Goal: Information Seeking & Learning: Understand process/instructions

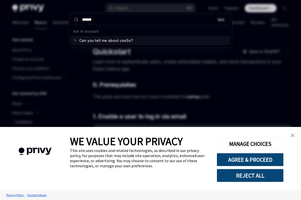
type input "*******"
type input "**********"
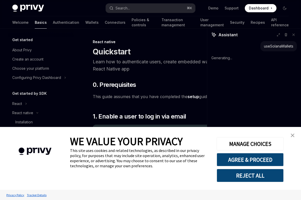
click at [289, 135] on link "close banner" at bounding box center [292, 135] width 10 height 10
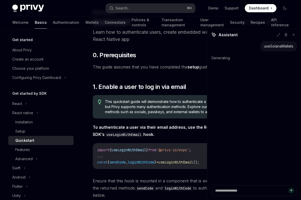
scroll to position [30, 0]
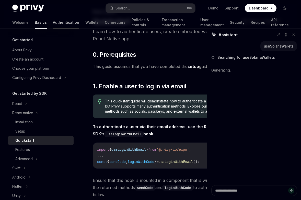
click at [53, 24] on link "Authentication" at bounding box center [66, 22] width 26 height 12
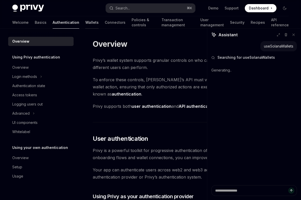
click at [85, 23] on link "Wallets" at bounding box center [91, 22] width 13 height 12
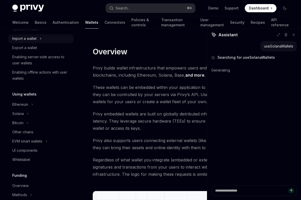
scroll to position [71, 0]
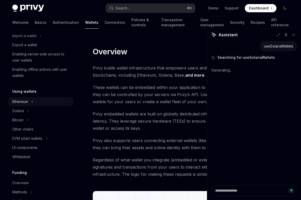
click at [24, 104] on div "Ethereum" at bounding box center [20, 102] width 16 height 6
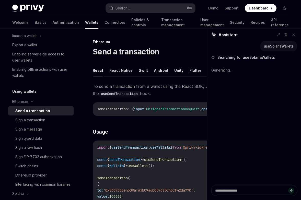
click at [24, 108] on div "Send a transaction" at bounding box center [32, 111] width 35 height 6
click at [25, 102] on div "Ethereum" at bounding box center [20, 102] width 16 height 6
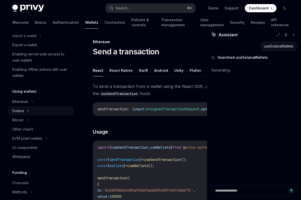
click at [25, 114] on button "Solana" at bounding box center [40, 110] width 65 height 9
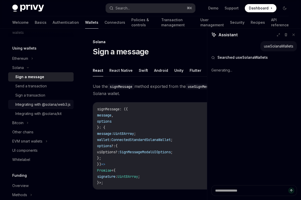
scroll to position [115, 0]
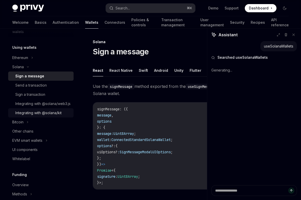
click at [45, 117] on link "Integrating with @solana/kit" at bounding box center [40, 112] width 65 height 9
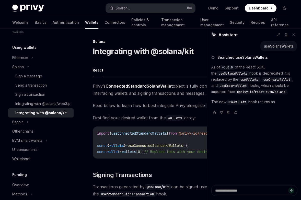
scroll to position [3, 0]
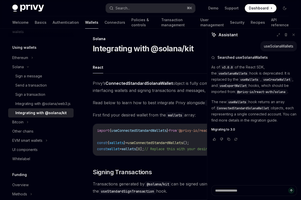
click at [228, 129] on span "Migrating to 3.0" at bounding box center [223, 129] width 24 height 4
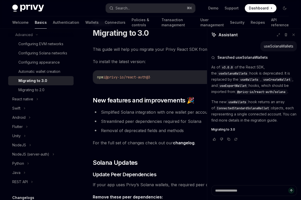
scroll to position [39, 0]
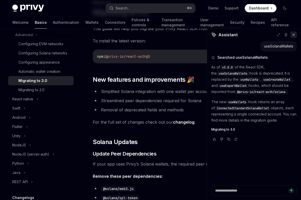
click at [292, 35] on icon at bounding box center [293, 35] width 2 height 2
type textarea "*"
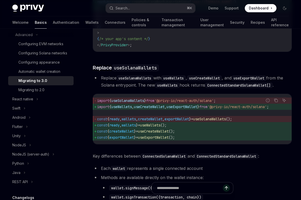
scroll to position [427, 0]
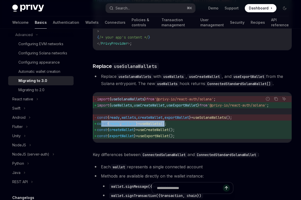
drag, startPoint x: 97, startPoint y: 125, endPoint x: 177, endPoint y: 127, distance: 80.2
click at [177, 127] on span "const { ready , wallets } = useWallets ();" at bounding box center [192, 123] width 190 height 6
click at [183, 126] on span "const { ready , wallets } = useWallets ();" at bounding box center [192, 123] width 190 height 6
drag, startPoint x: 182, startPoint y: 126, endPoint x: 98, endPoint y: 126, distance: 84.2
click at [98, 126] on span "const { ready , wallets } = useWallets ();" at bounding box center [192, 123] width 190 height 6
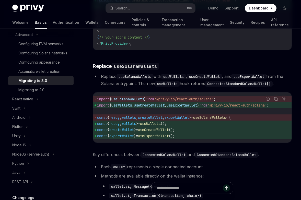
copy span "const { ready , wallets } = useWallets ();"
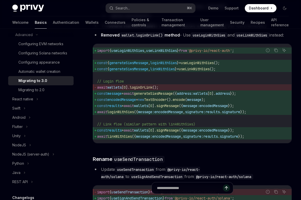
scroll to position [634, 0]
click at [138, 8] on button "Search... ⌘ K" at bounding box center [150, 8] width 89 height 9
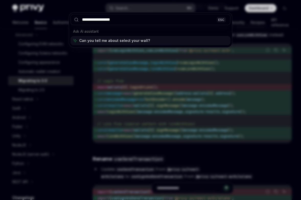
type input "**********"
type textarea "*"
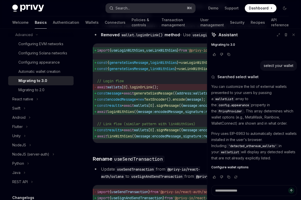
type textarea "*"
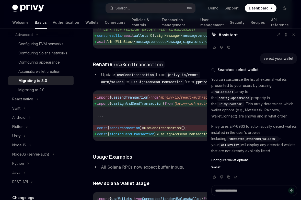
scroll to position [730, 0]
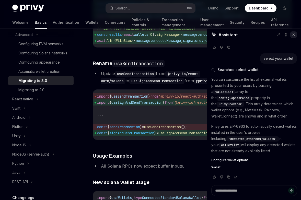
click at [294, 37] on button at bounding box center [293, 34] width 7 height 7
type textarea "*"
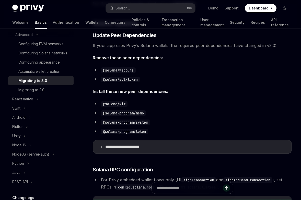
scroll to position [157, 0]
